Goal: Transaction & Acquisition: Purchase product/service

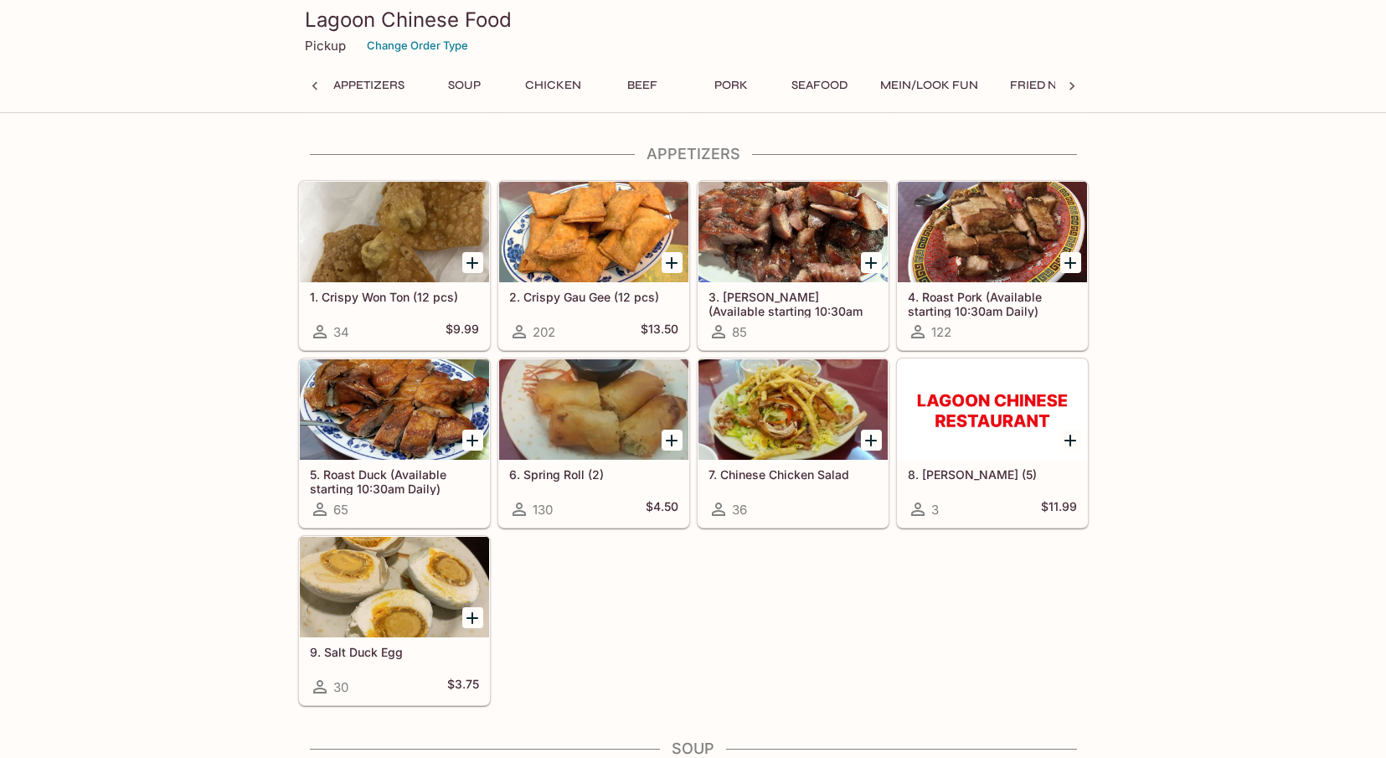
scroll to position [0, 274]
click at [395, 391] on div at bounding box center [394, 409] width 189 height 100
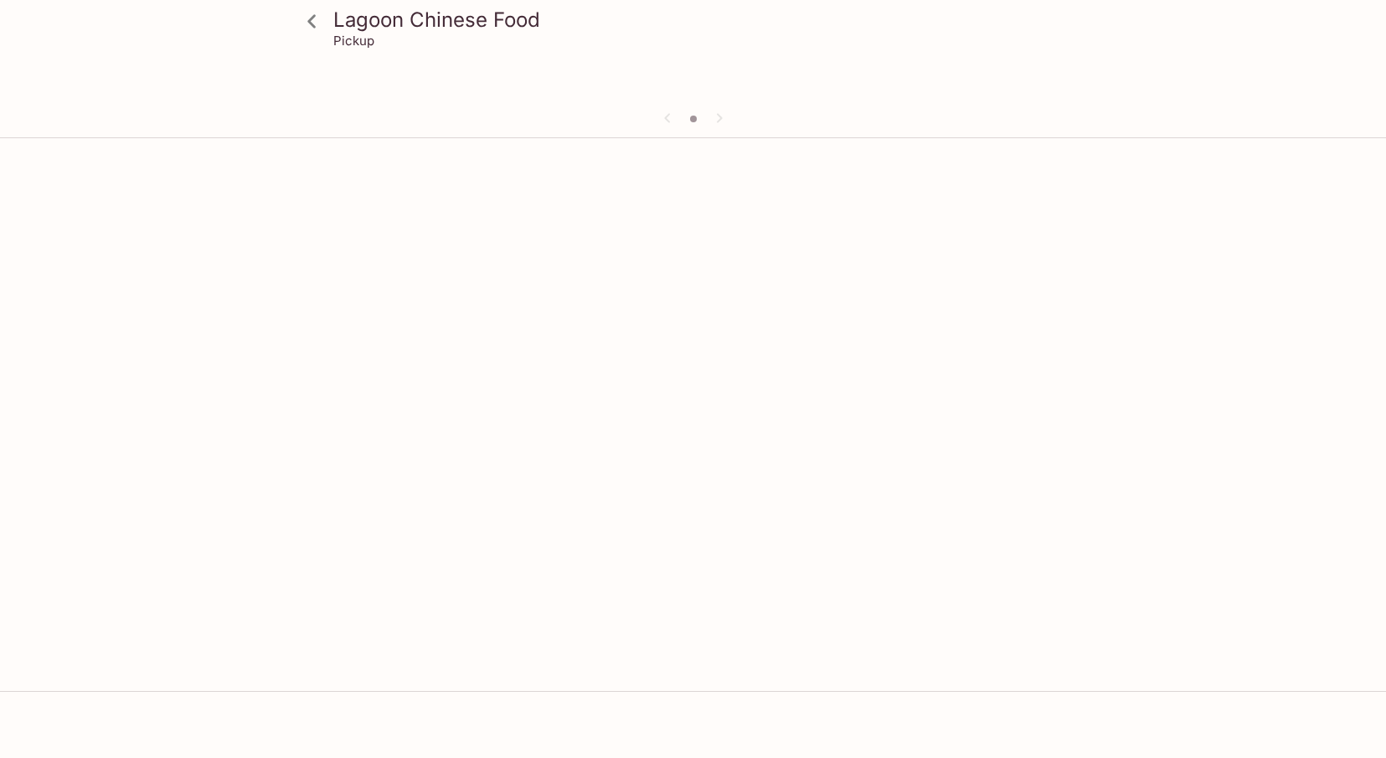
scroll to position [145, 0]
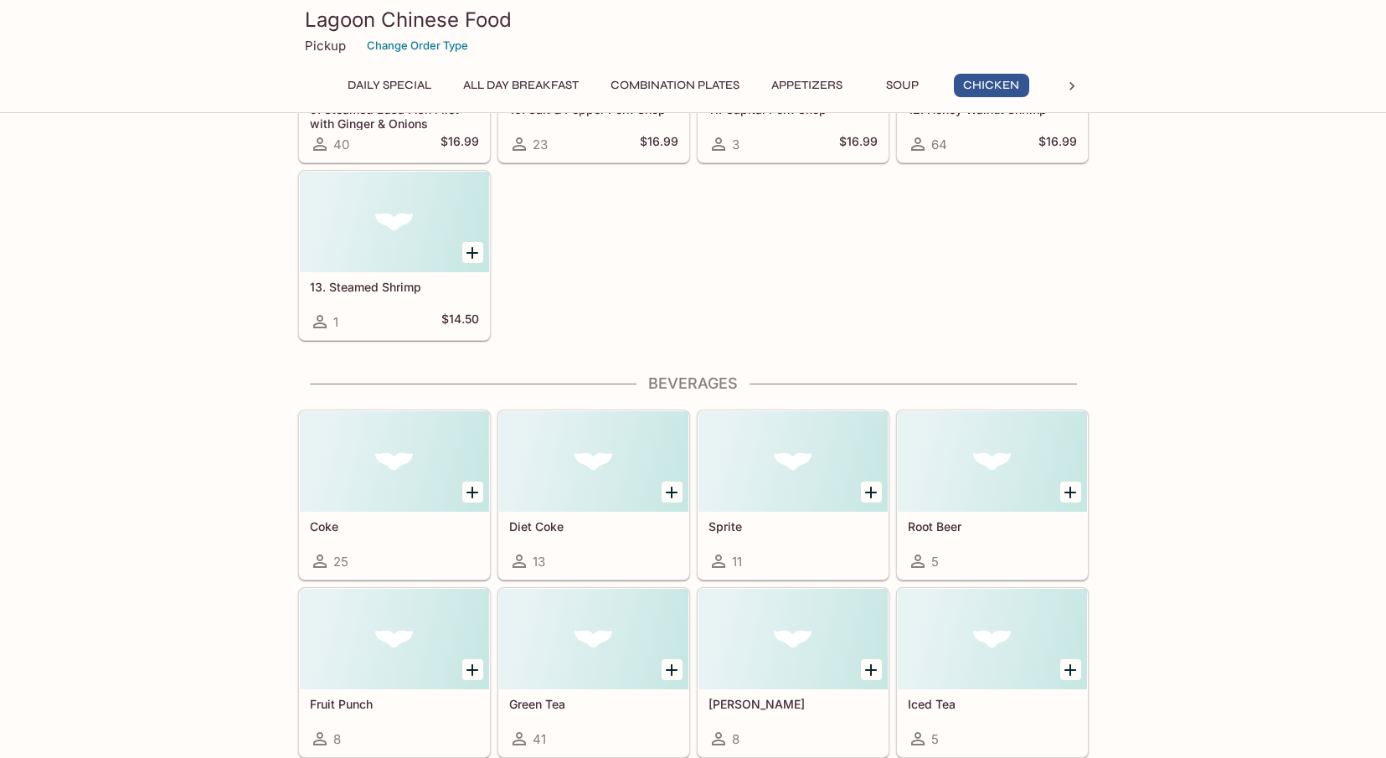
scroll to position [2129, 0]
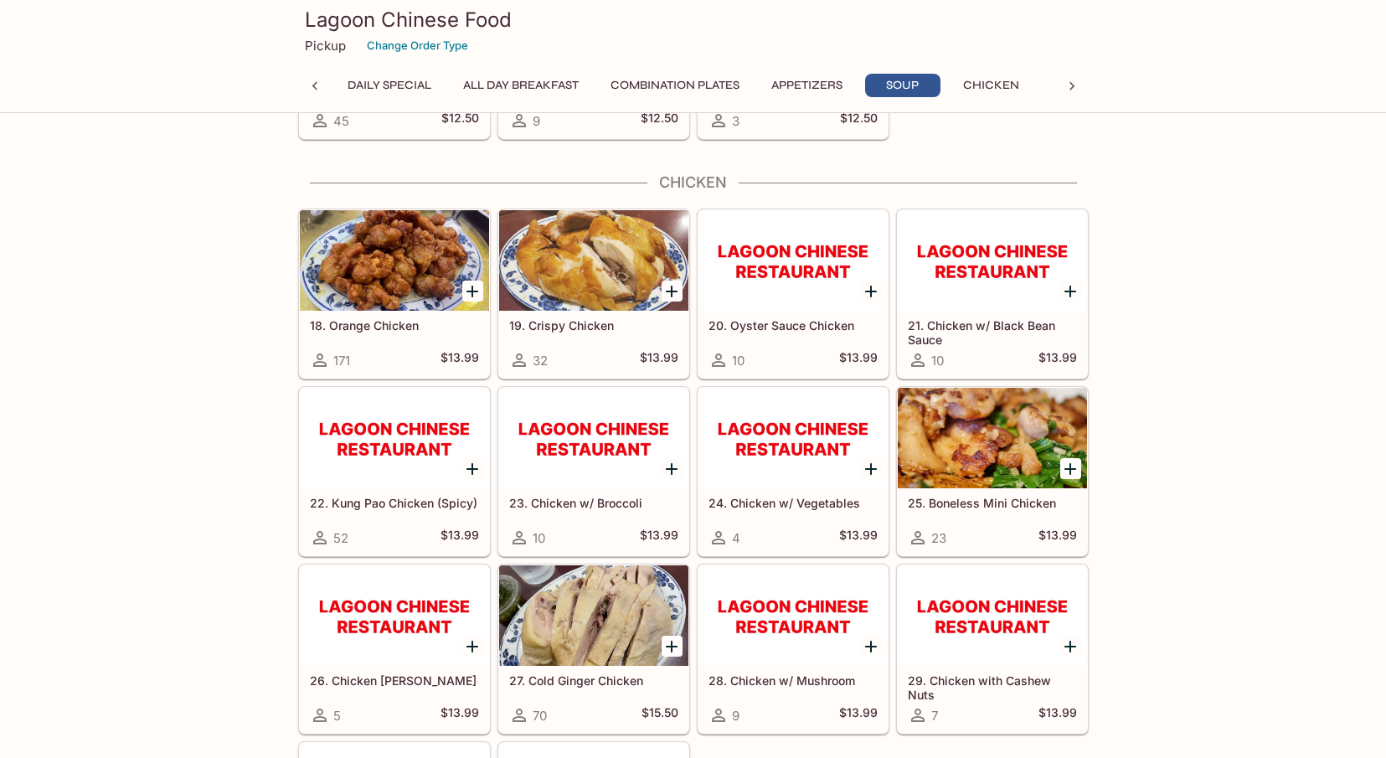
scroll to position [0, 1503]
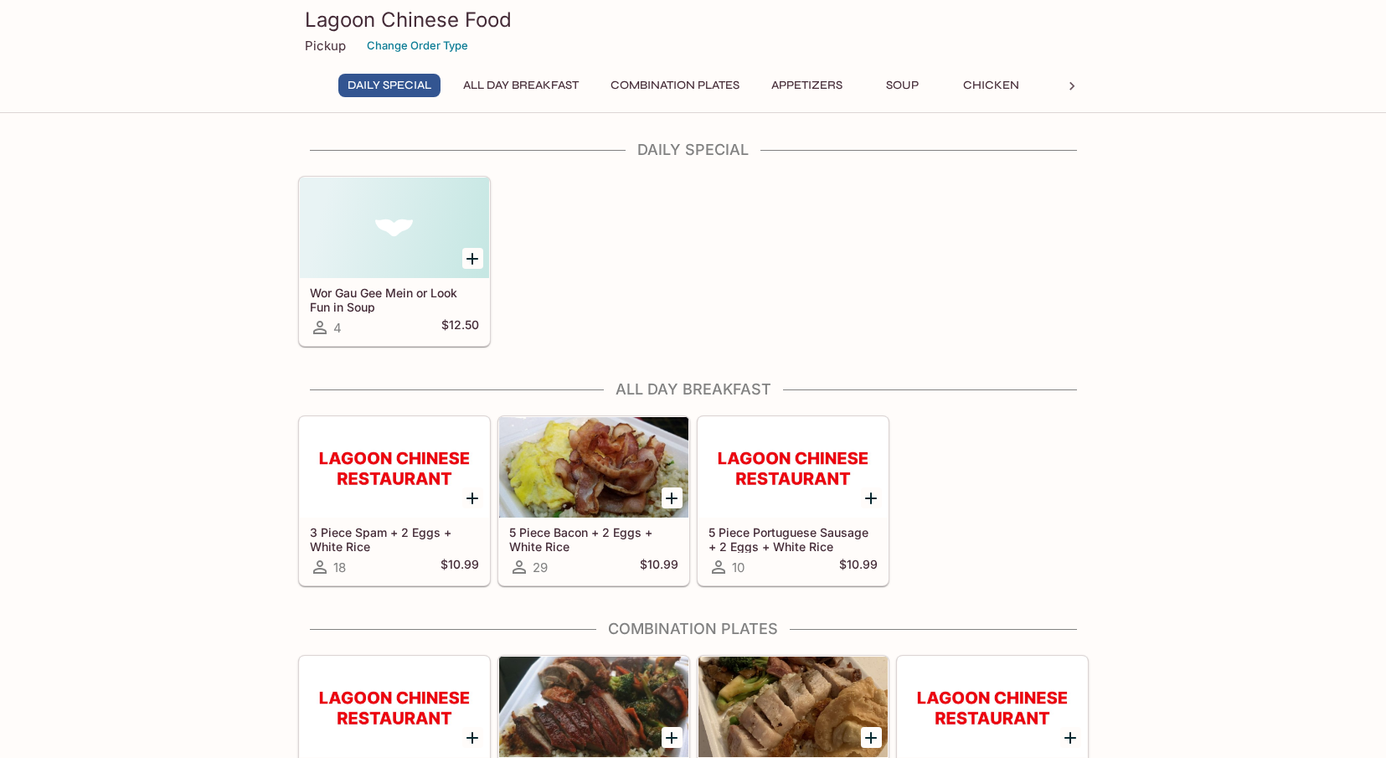
click at [782, 688] on h5 "Combination C" at bounding box center [792, 771] width 169 height 14
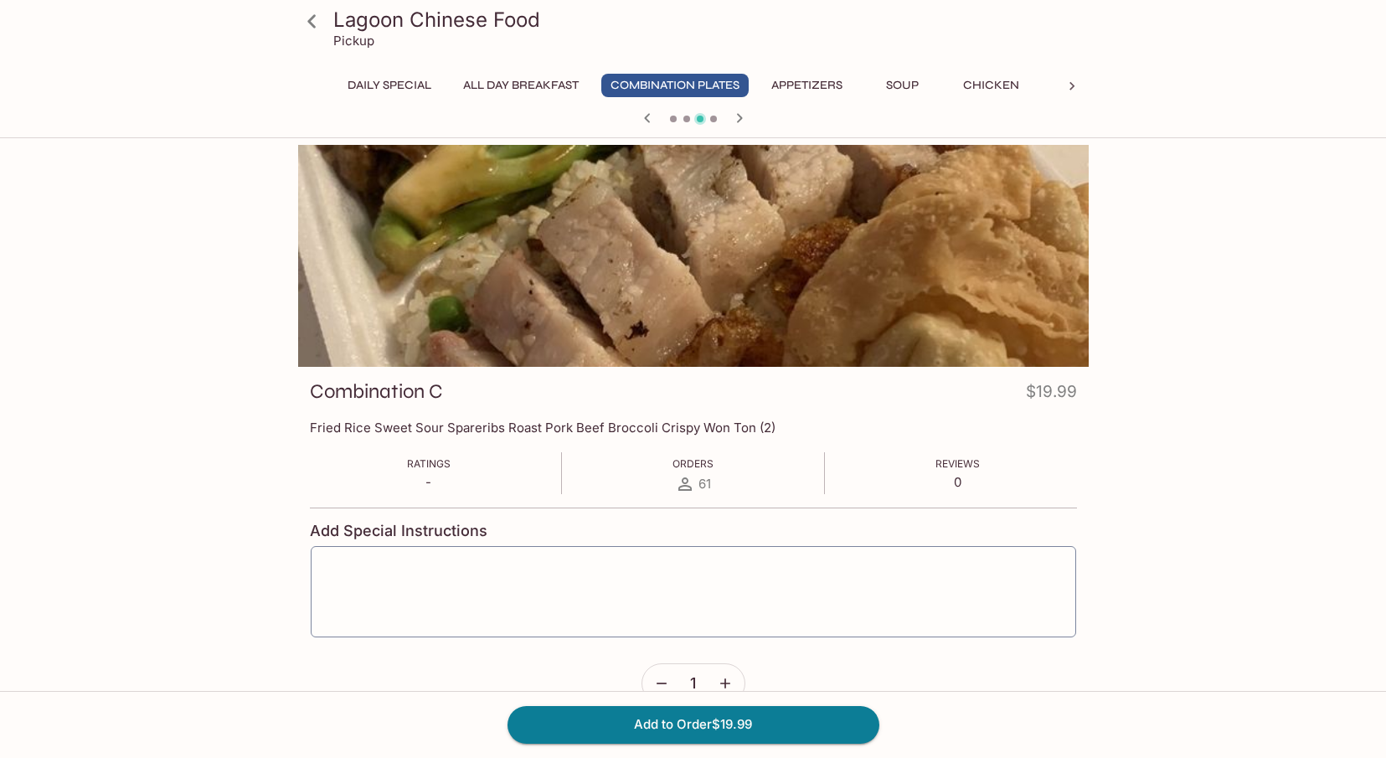
scroll to position [145, 0]
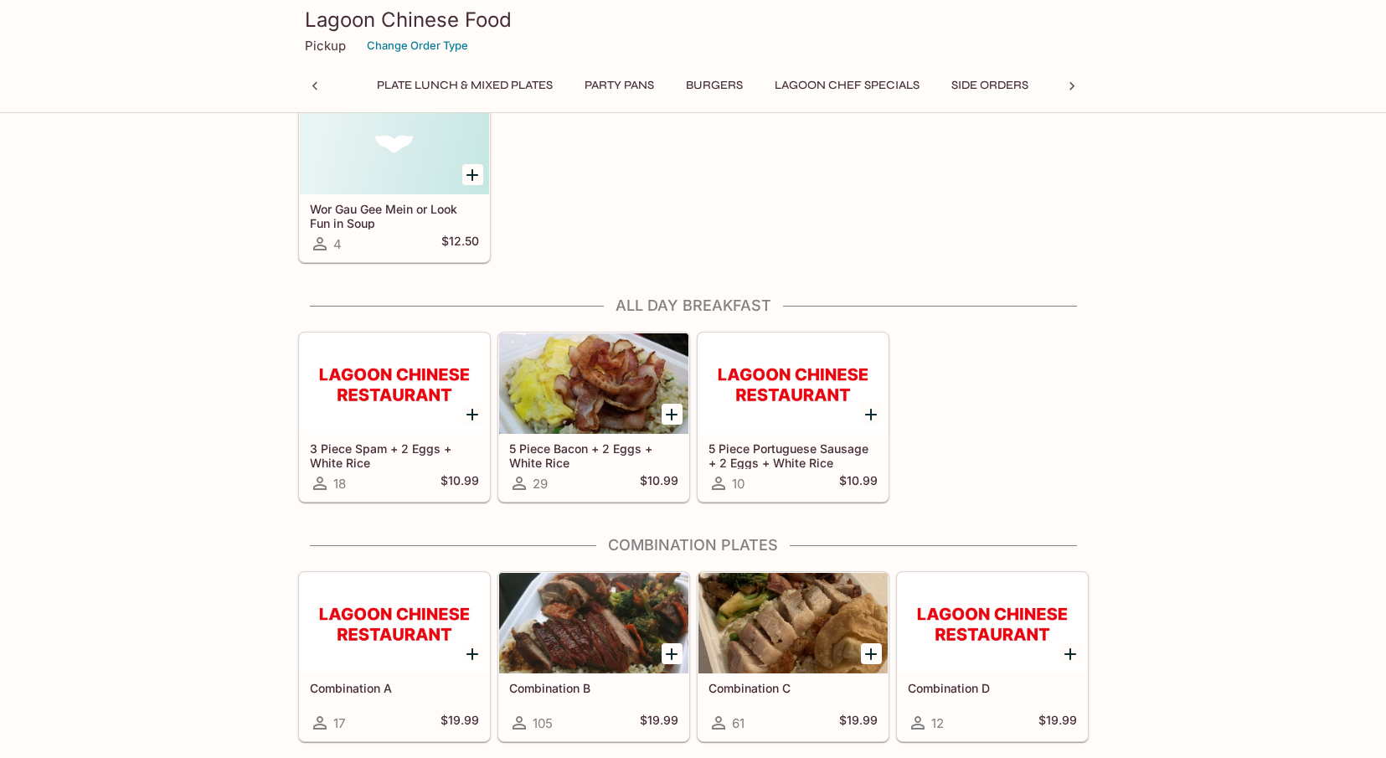
scroll to position [0, 7]
click at [985, 622] on div at bounding box center [991, 623] width 189 height 100
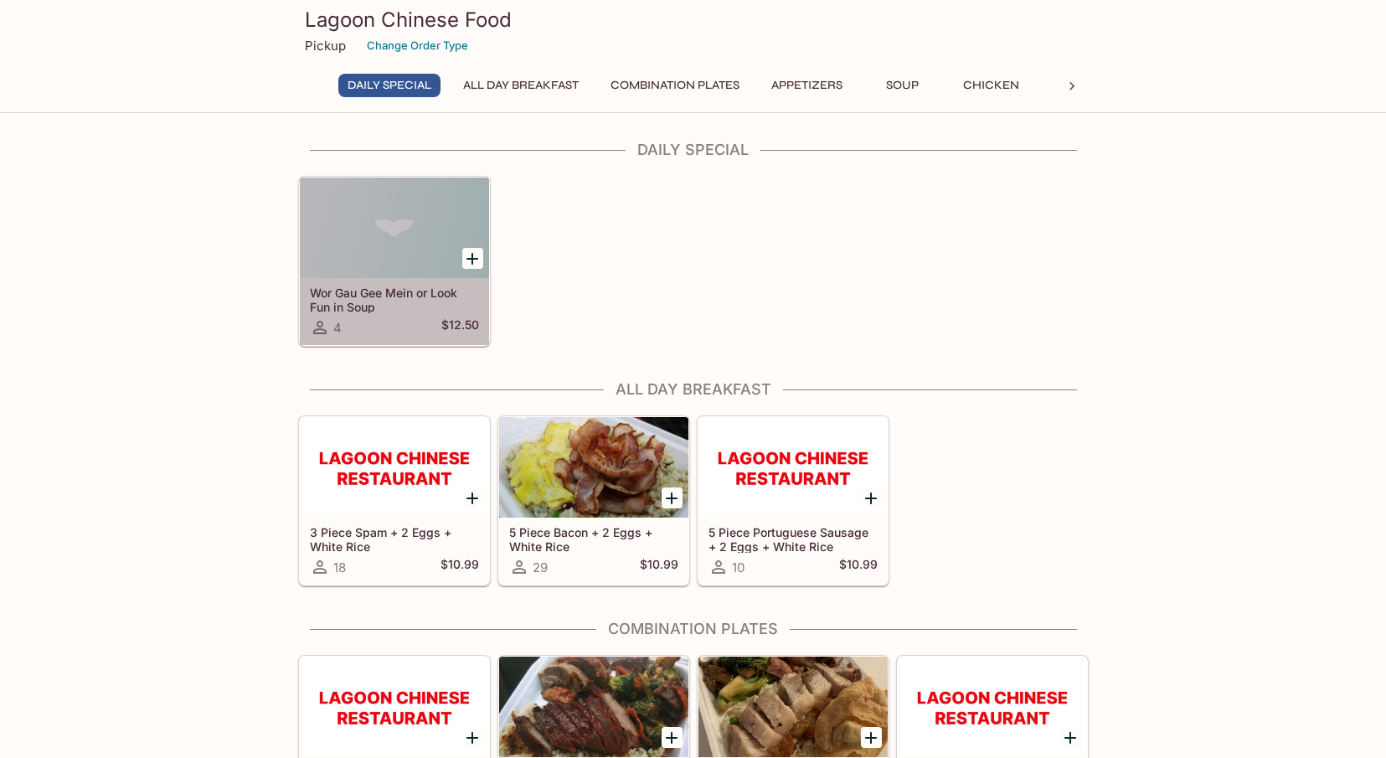
click at [368, 234] on div at bounding box center [394, 227] width 189 height 100
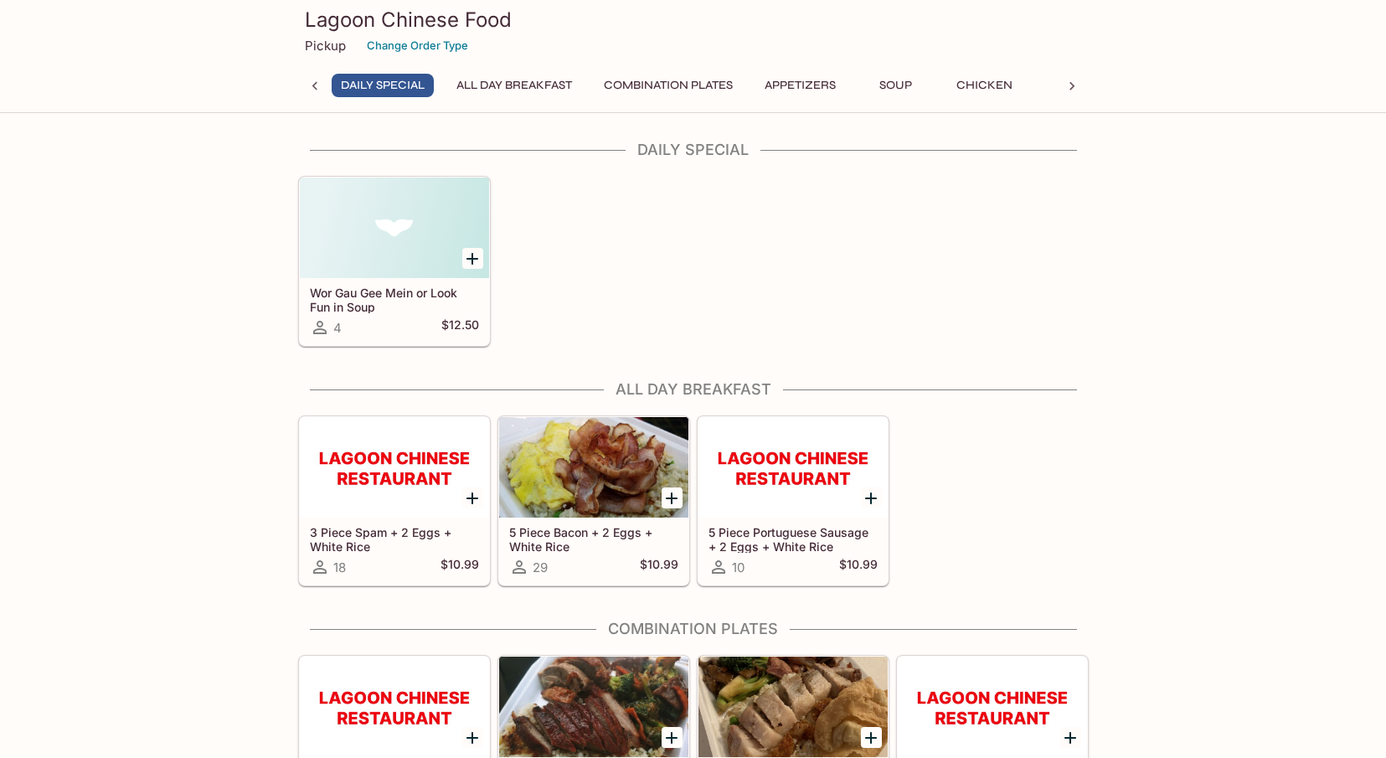
scroll to position [0, 7]
